Goal: Entertainment & Leisure: Consume media (video, audio)

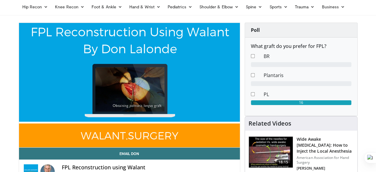
scroll to position [29, 0]
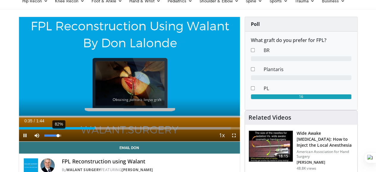
drag, startPoint x: 39, startPoint y: 146, endPoint x: 43, endPoint y: 147, distance: 4.2
click at [44, 136] on div "82%" at bounding box center [52, 135] width 17 height 2
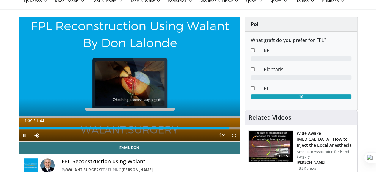
click at [180, 140] on div "Current Time 1:39 / Duration 1:44 Pause Skip Backward Skip Forward Mute 82% Loa…" at bounding box center [129, 135] width 221 height 12
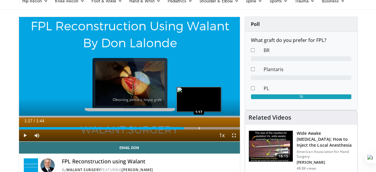
click at [199, 129] on div "Progress Bar" at bounding box center [199, 128] width 1 height 2
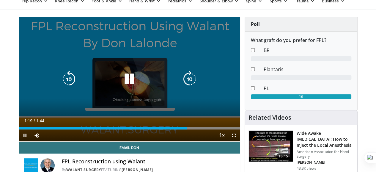
click at [124, 83] on icon "Video Player" at bounding box center [129, 79] width 17 height 17
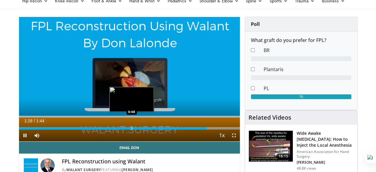
click at [132, 129] on div "Progress Bar" at bounding box center [132, 128] width 1 height 2
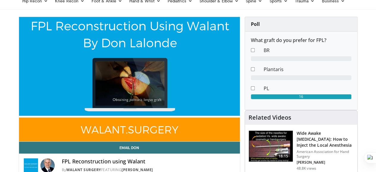
click at [125, 87] on div "10 seconds Tap to unmute" at bounding box center [129, 79] width 221 height 124
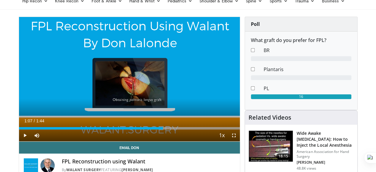
click at [125, 87] on div "10 seconds Tap to unmute" at bounding box center [129, 79] width 221 height 124
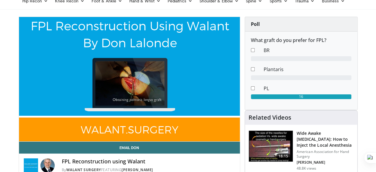
click at [125, 87] on div "10 seconds Tap to unmute" at bounding box center [129, 79] width 221 height 124
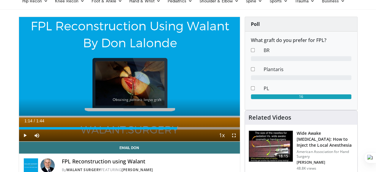
click at [125, 87] on div "10 seconds Tap to unmute" at bounding box center [129, 79] width 221 height 124
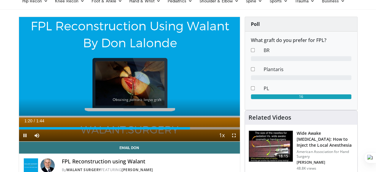
click at [125, 87] on div "10 seconds Tap to unmute" at bounding box center [129, 79] width 221 height 124
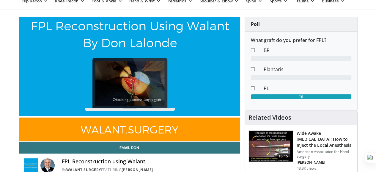
click at [125, 87] on div "10 seconds Tap to unmute" at bounding box center [129, 79] width 221 height 124
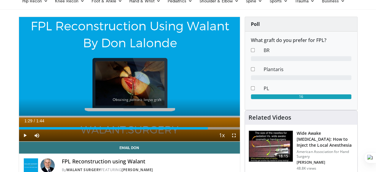
click at [125, 87] on div "10 seconds Tap to unmute" at bounding box center [129, 79] width 221 height 124
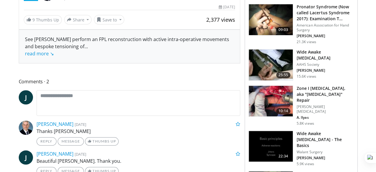
scroll to position [202, 0]
